Goal: Task Accomplishment & Management: Manage account settings

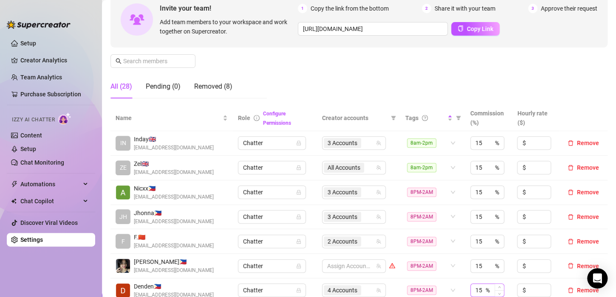
scroll to position [170, 0]
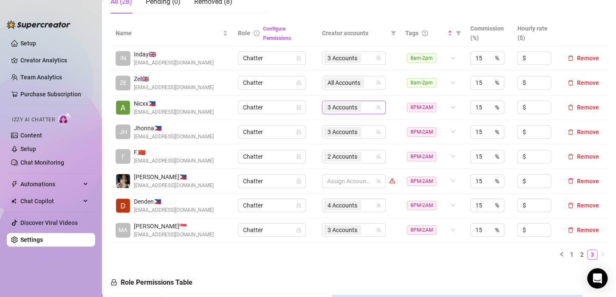
click at [361, 107] on div "3 Accounts" at bounding box center [349, 108] width 51 height 12
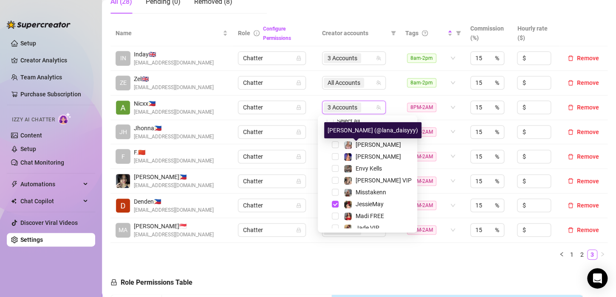
scroll to position [0, 0]
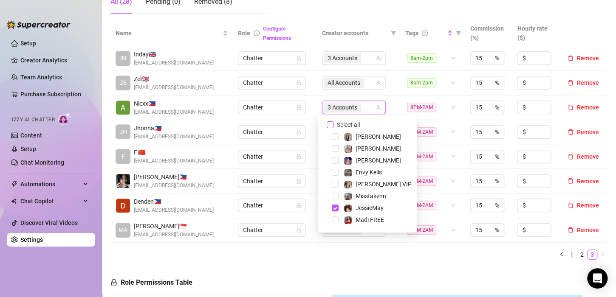
click at [328, 123] on input "Select all" at bounding box center [330, 124] width 7 height 7
checkbox input "false"
click at [418, 264] on div "Name Role Configure Permissions Creator accounts Tags Commission (%) Hourly rat…" at bounding box center [358, 143] width 497 height 246
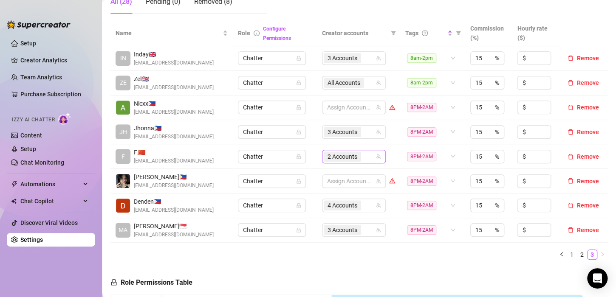
click at [360, 155] on div "2 Accounts" at bounding box center [349, 157] width 51 height 12
type input "jes"
click at [336, 172] on span "Select tree node" at bounding box center [335, 173] width 7 height 7
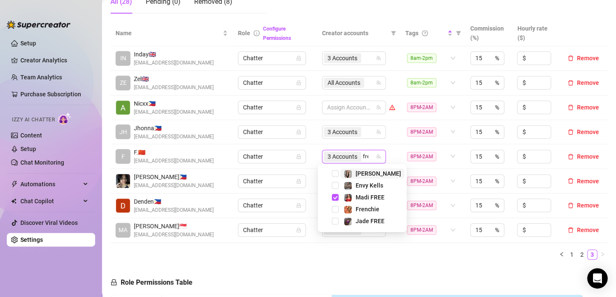
type input "fren"
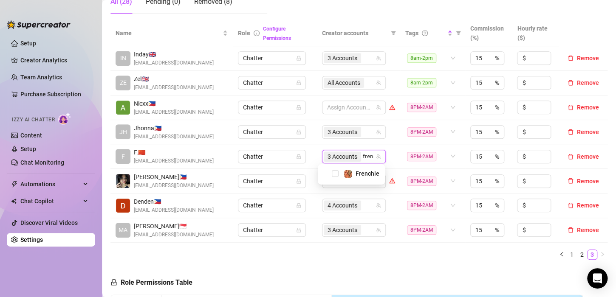
click at [331, 174] on div "Frenchie" at bounding box center [351, 174] width 63 height 10
click at [336, 173] on span "Select tree node" at bounding box center [335, 173] width 7 height 7
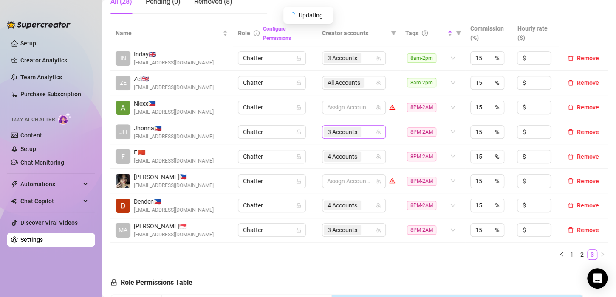
click at [364, 133] on div "3 Accounts" at bounding box center [349, 132] width 51 height 12
type input "valen"
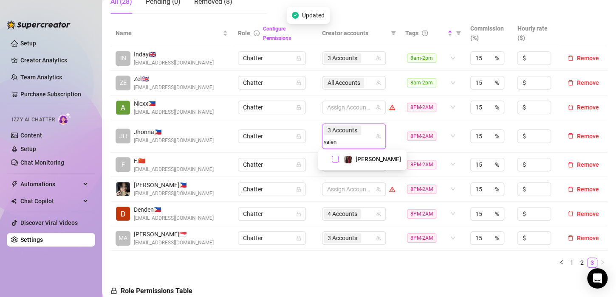
click at [336, 159] on span "Select tree node" at bounding box center [335, 159] width 7 height 7
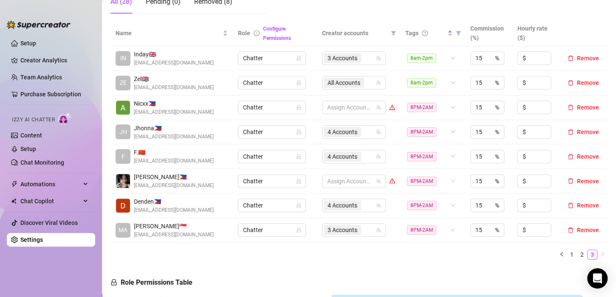
click at [253, 251] on ul "1 2 3" at bounding box center [358, 255] width 497 height 10
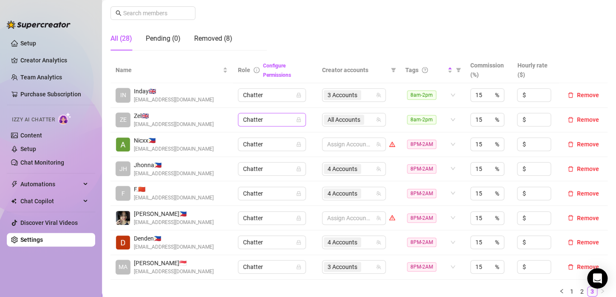
scroll to position [85, 0]
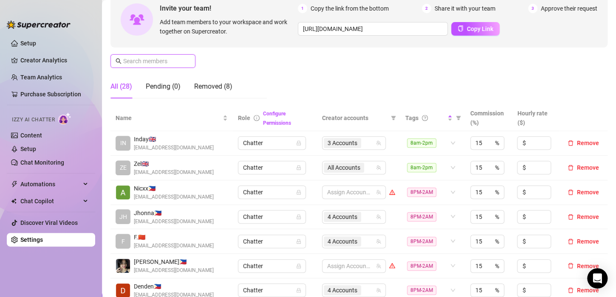
click at [163, 58] on input "text" at bounding box center [153, 60] width 60 height 9
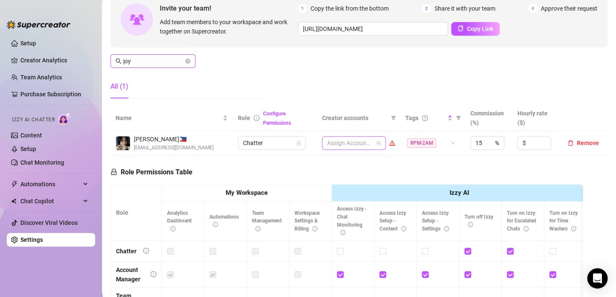
click at [345, 142] on div at bounding box center [349, 143] width 51 height 12
type input "joy"
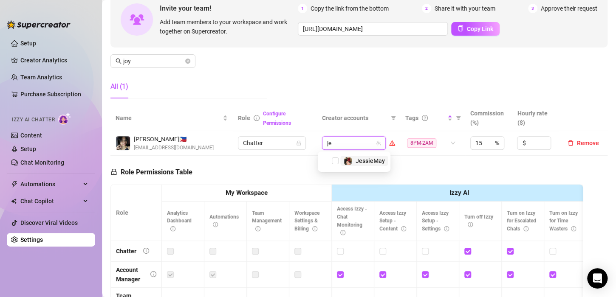
type input "jes"
click at [334, 159] on span "Select tree node" at bounding box center [335, 161] width 7 height 7
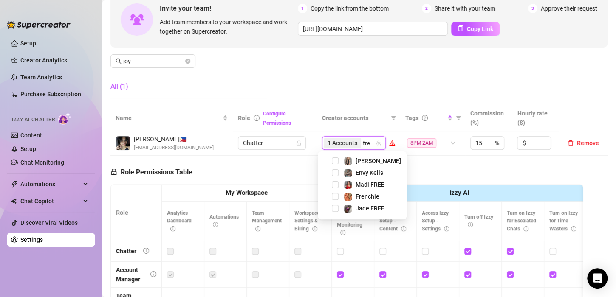
type input "fren"
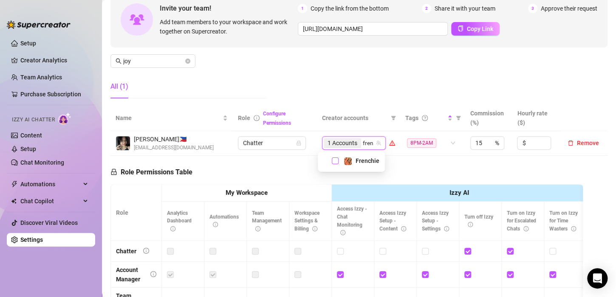
click at [333, 159] on span "Select tree node" at bounding box center [335, 161] width 7 height 7
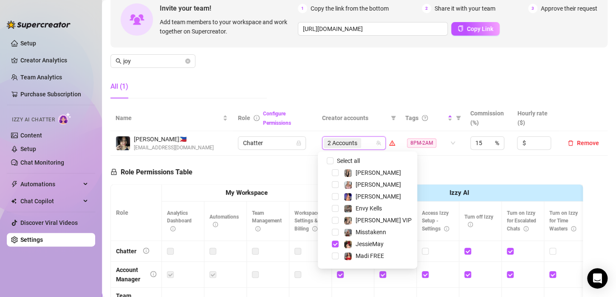
click at [288, 161] on div "Role Permissions Table Role My Workspace Izzy AI OnlyFans Side Menu OnlyFans Ch…" at bounding box center [346, 276] width 472 height 241
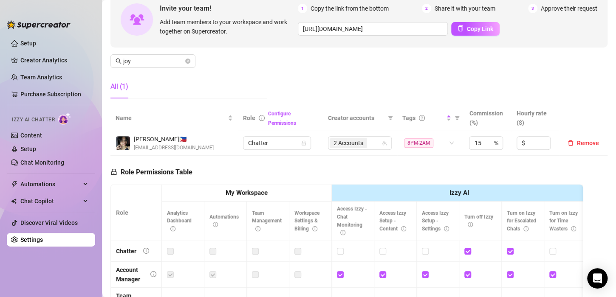
drag, startPoint x: 211, startPoint y: 74, endPoint x: 229, endPoint y: 72, distance: 18.8
click at [211, 74] on div "Manage Team Members Manage your team members, their commission and hourly rate,…" at bounding box center [358, 34] width 497 height 142
drag, startPoint x: 138, startPoint y: 61, endPoint x: 34, endPoint y: 53, distance: 103.9
click at [34, 53] on div "Setup Creator Analytics Team Analytics Purchase Subscription Izzy AI Chatter Co…" at bounding box center [308, 148] width 616 height 297
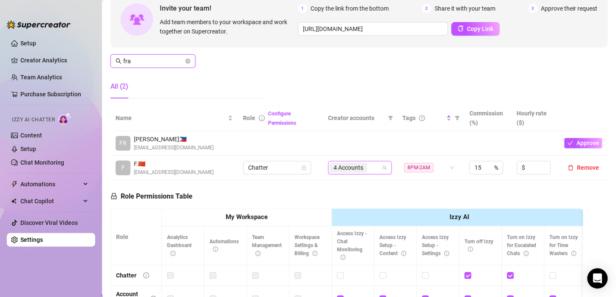
click at [354, 167] on span "4 Accounts" at bounding box center [348, 167] width 30 height 9
type input "fra"
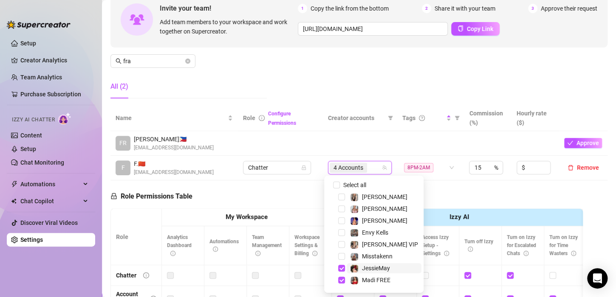
scroll to position [42, 0]
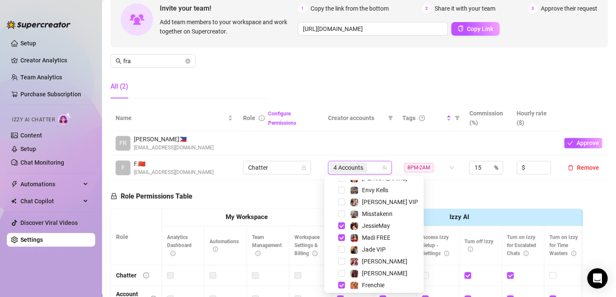
click at [341, 222] on div "JessieMay" at bounding box center [373, 226] width 95 height 10
click at [342, 227] on span "Select tree node" at bounding box center [341, 226] width 7 height 7
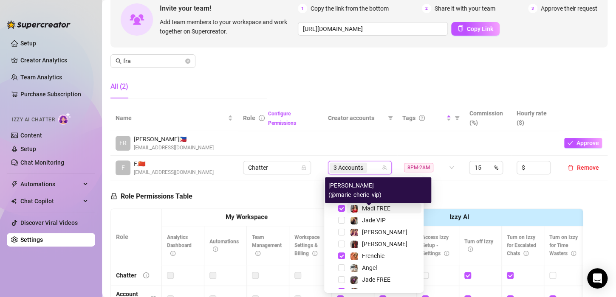
scroll to position [82, 0]
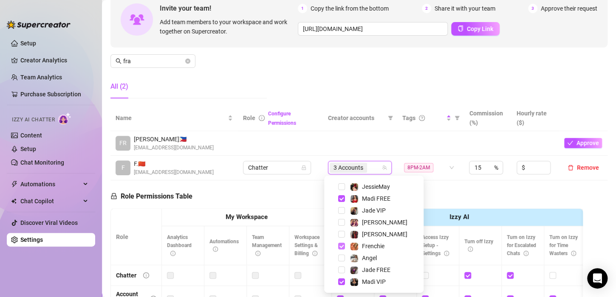
click at [341, 246] on span "Select tree node" at bounding box center [341, 246] width 7 height 7
click at [279, 189] on div "Role Permissions Table Role My Workspace Izzy AI OnlyFans Side Menu OnlyFans Ch…" at bounding box center [346, 301] width 472 height 241
